Goal: Task Accomplishment & Management: Manage account settings

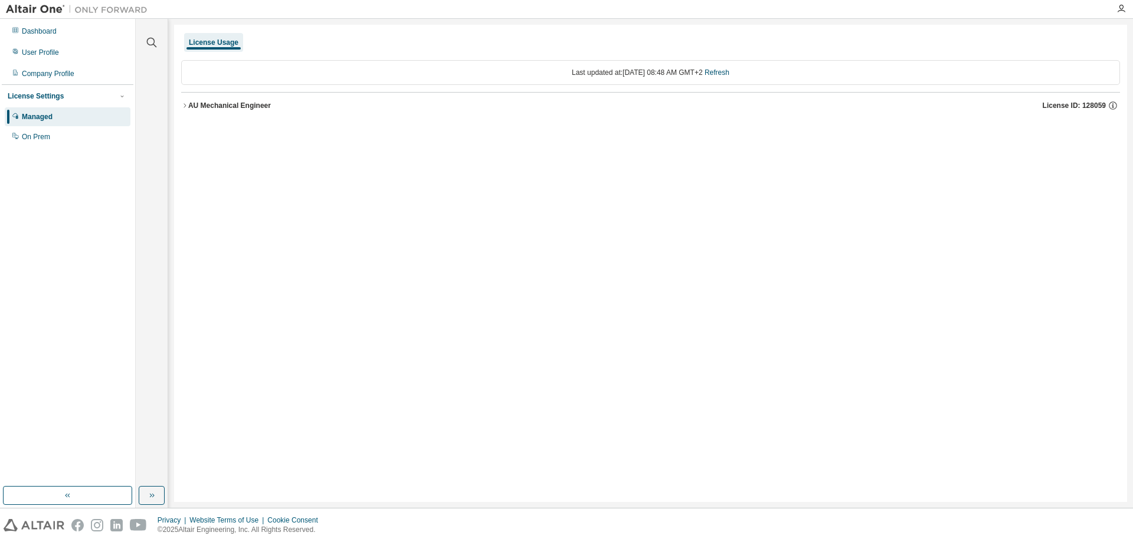
click at [197, 102] on div "AU Mechanical Engineer" at bounding box center [229, 105] width 83 height 9
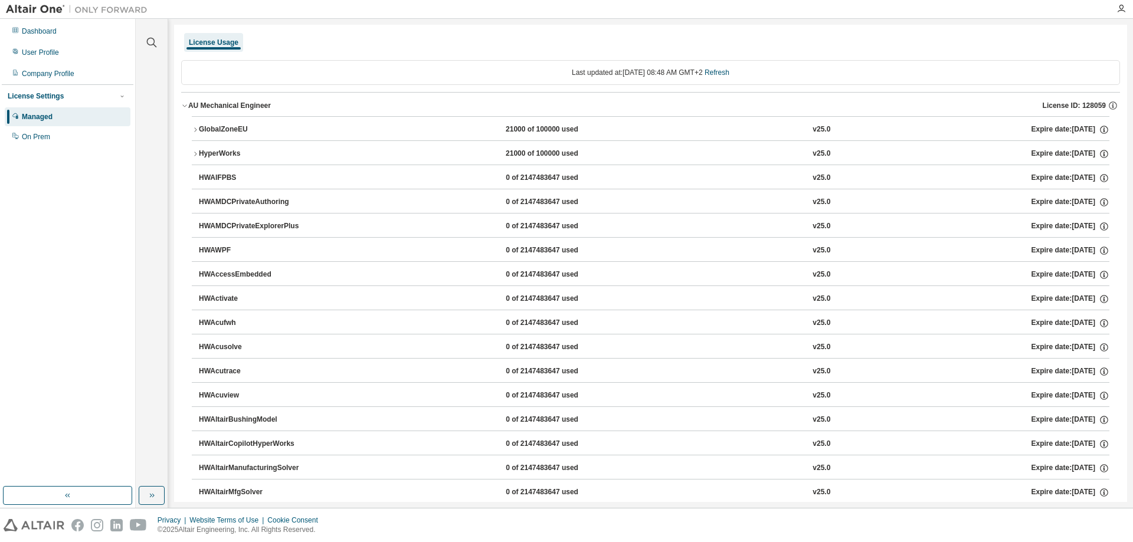
click at [202, 130] on div "GlobalZoneEU" at bounding box center [252, 129] width 106 height 11
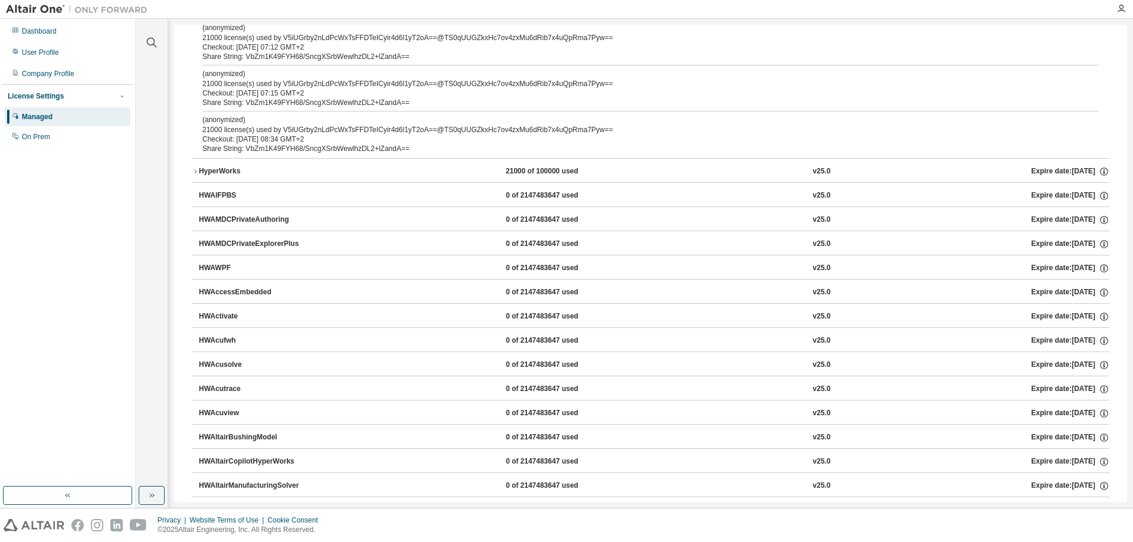
scroll to position [59, 0]
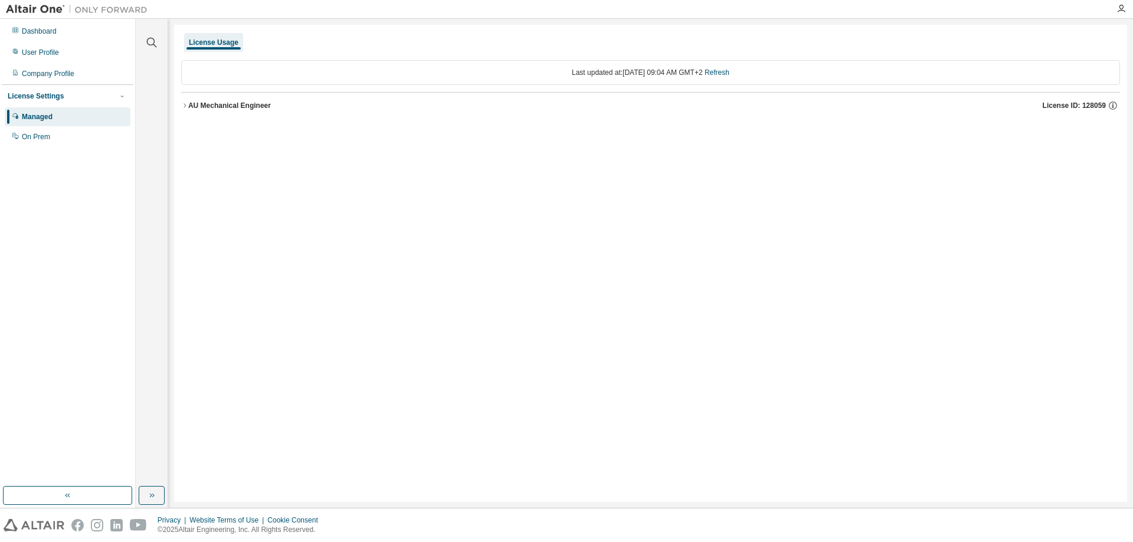
click at [191, 109] on div "AU Mechanical Engineer" at bounding box center [229, 105] width 83 height 9
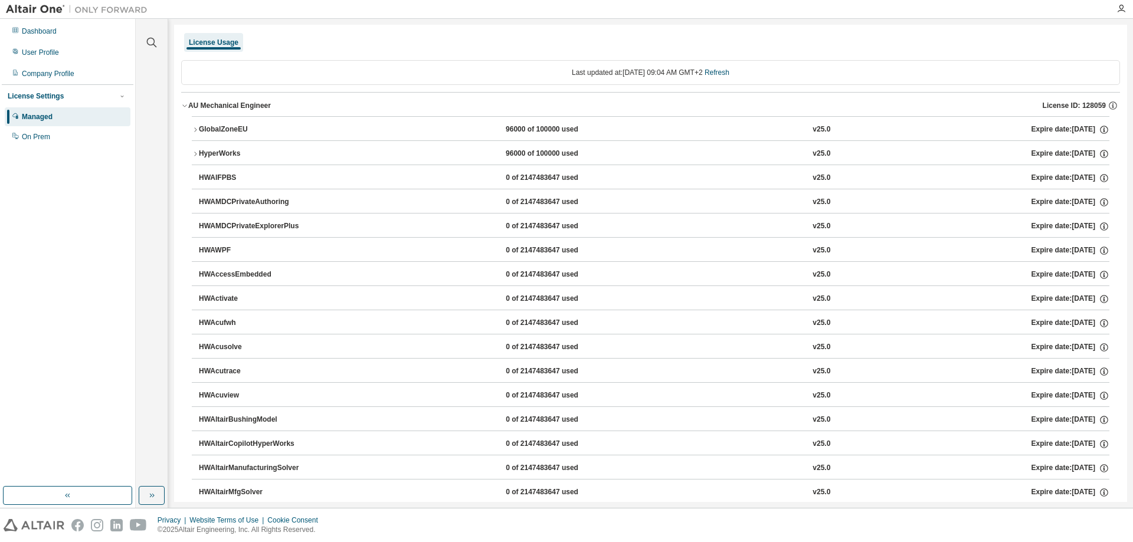
click at [230, 127] on div "GlobalZoneEU" at bounding box center [252, 129] width 106 height 11
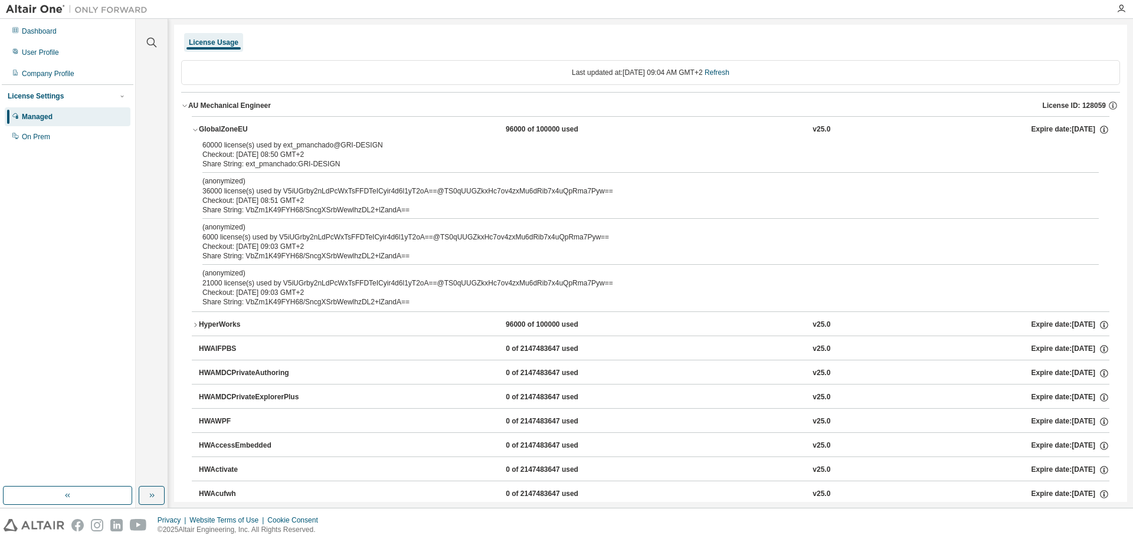
click at [204, 109] on div "AU Mechanical Engineer" at bounding box center [229, 105] width 83 height 9
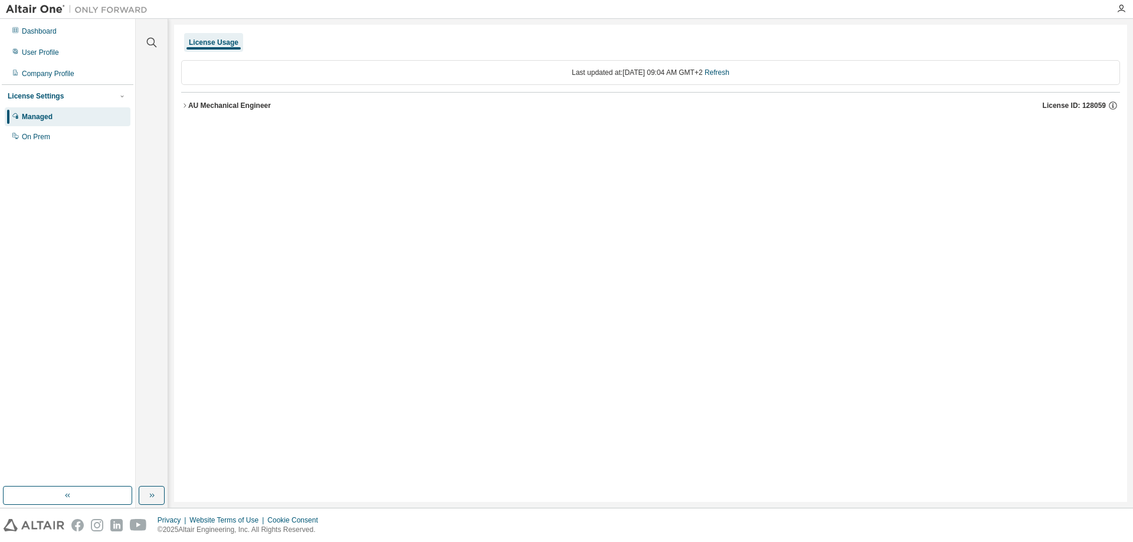
click at [206, 101] on div "AU Mechanical Engineer" at bounding box center [229, 105] width 83 height 9
click at [196, 110] on div "AU Mechanical Engineer" at bounding box center [229, 105] width 83 height 9
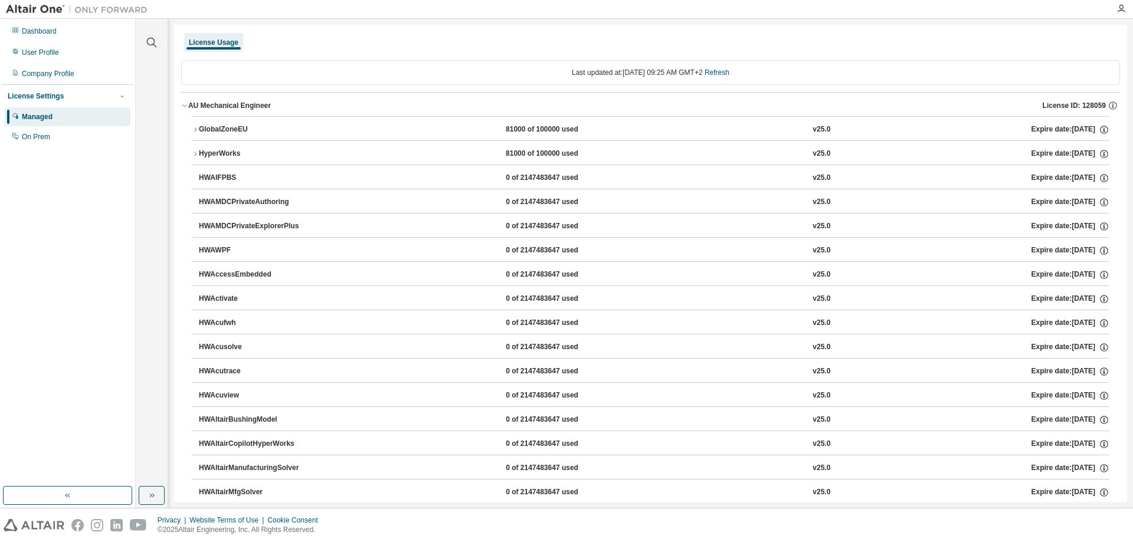
click at [202, 128] on div "GlobalZoneEU" at bounding box center [252, 129] width 106 height 11
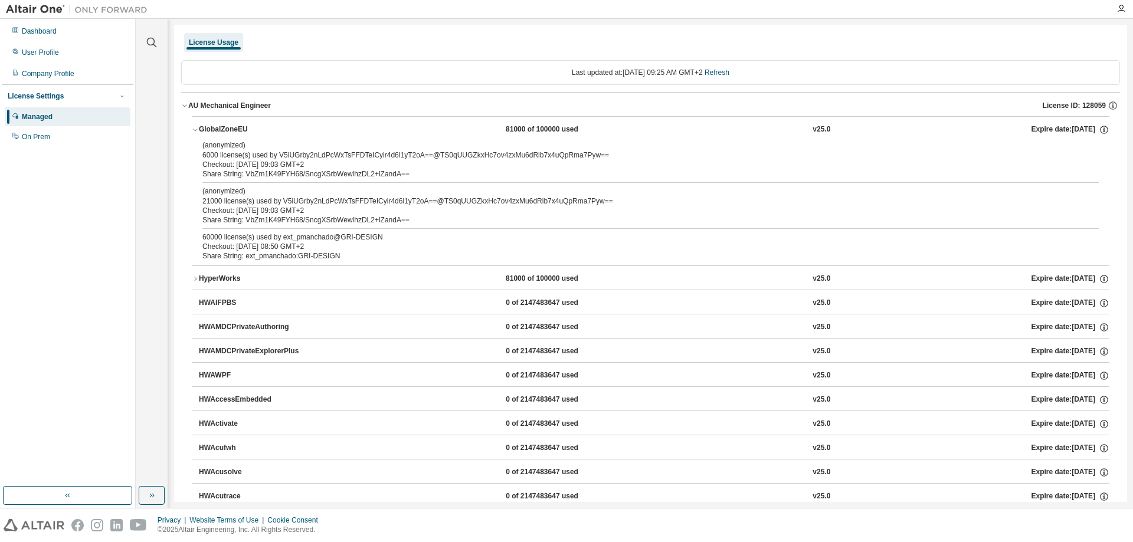
click at [226, 279] on div "HyperWorks" at bounding box center [252, 279] width 106 height 11
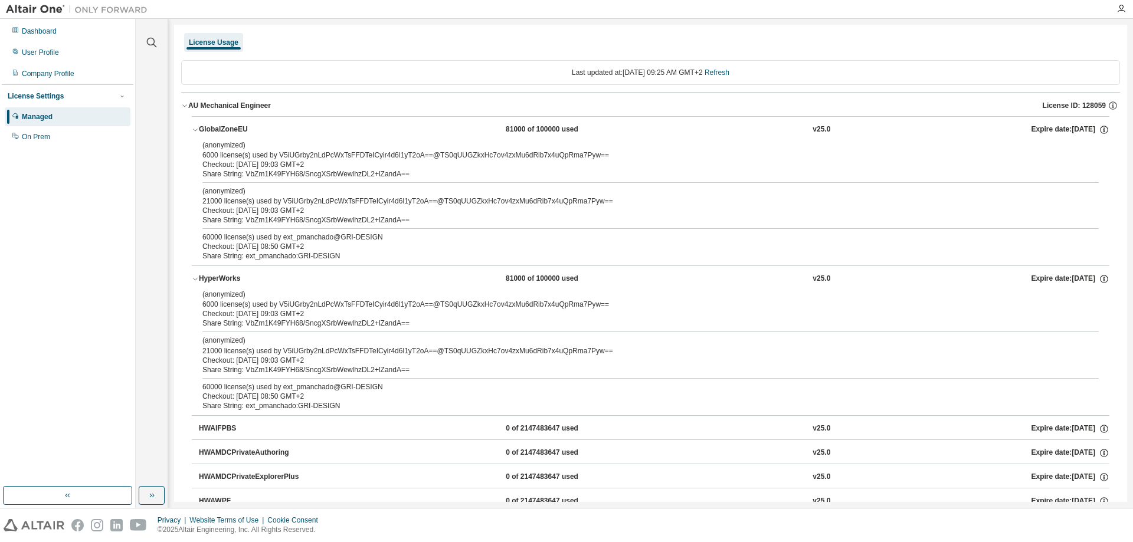
click at [226, 279] on div "HyperWorks" at bounding box center [252, 279] width 106 height 11
